Goal: Task Accomplishment & Management: Complete application form

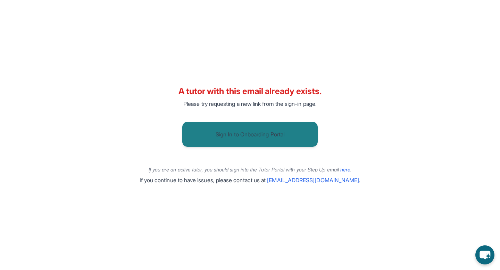
click at [221, 136] on button "Sign In to Onboarding Portal" at bounding box center [250, 134] width 136 height 25
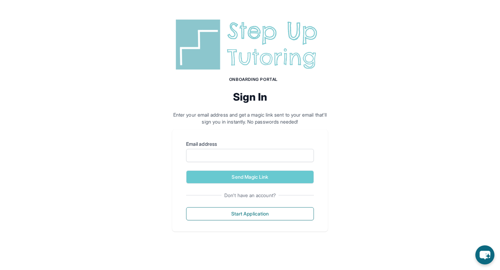
click at [213, 145] on label "Email address" at bounding box center [250, 144] width 128 height 7
click at [213, 149] on input "Email address" at bounding box center [250, 155] width 128 height 13
click at [213, 150] on input "Email address" at bounding box center [250, 155] width 128 height 13
type input "**********"
click at [186, 171] on button "Send Magic Link" at bounding box center [250, 177] width 128 height 13
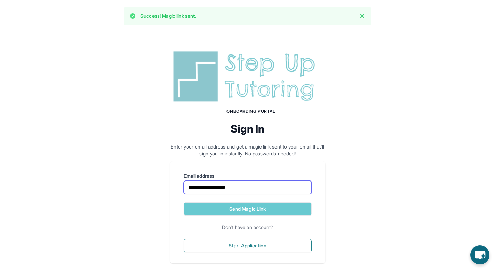
scroll to position [10, 0]
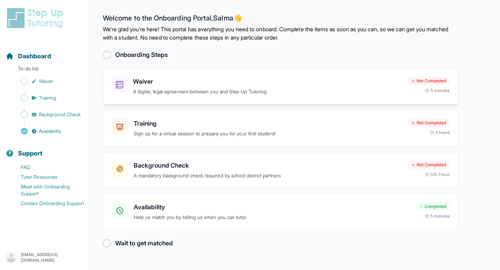
click at [222, 83] on h3 "Waiver" at bounding box center [267, 82] width 269 height 10
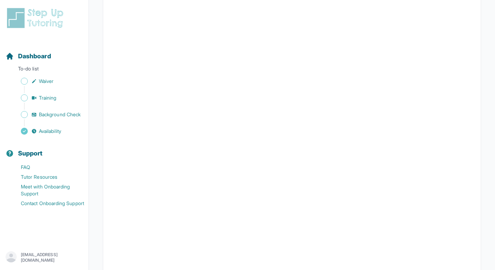
scroll to position [614, 0]
click at [22, 84] on span "Sidebar" at bounding box center [24, 81] width 7 height 7
click at [26, 81] on span "Sidebar" at bounding box center [24, 81] width 7 height 7
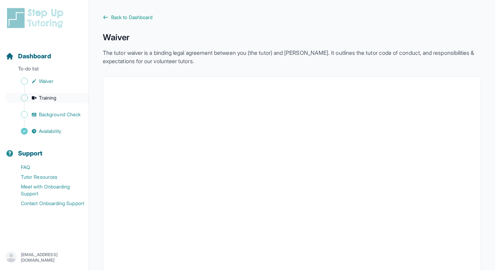
click at [44, 97] on span "Training" at bounding box center [48, 98] width 18 height 7
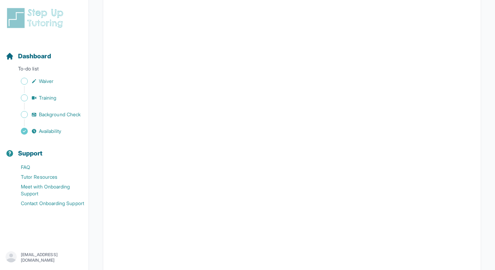
scroll to position [219, 0]
click at [50, 120] on div "Sidebar" at bounding box center [46, 123] width 80 height 7
click at [54, 116] on span "Background Check" at bounding box center [60, 114] width 42 height 7
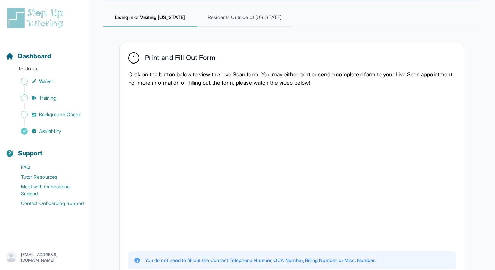
scroll to position [218, 0]
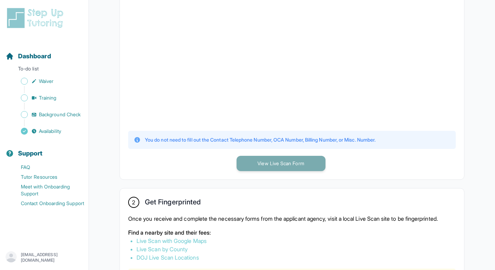
click at [259, 162] on button "View Live Scan Form" at bounding box center [281, 163] width 89 height 15
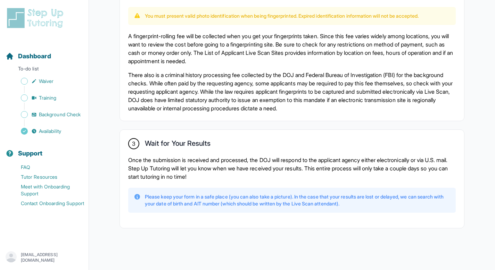
scroll to position [487, 0]
